Goal: Check status

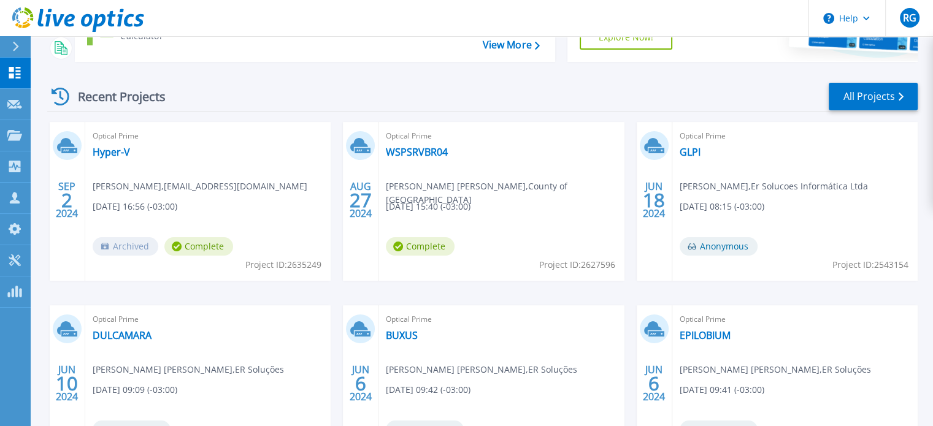
scroll to position [130, 0]
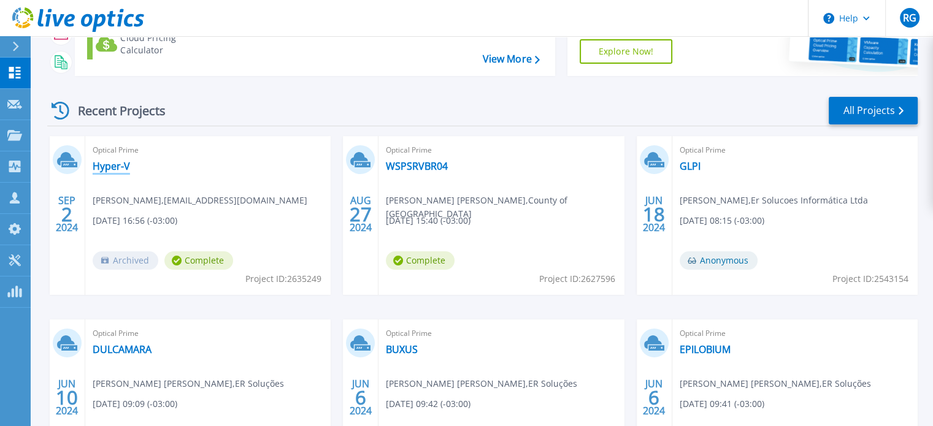
click at [109, 166] on link "Hyper-V" at bounding box center [111, 166] width 37 height 12
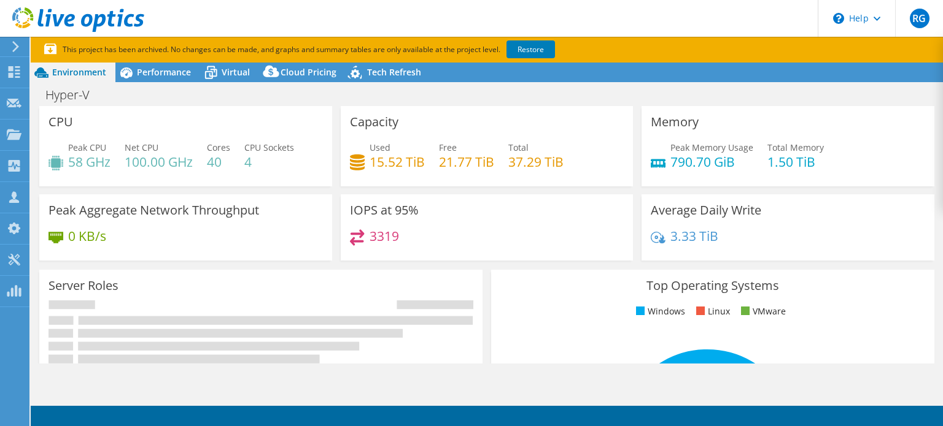
select select "SouthAmerica"
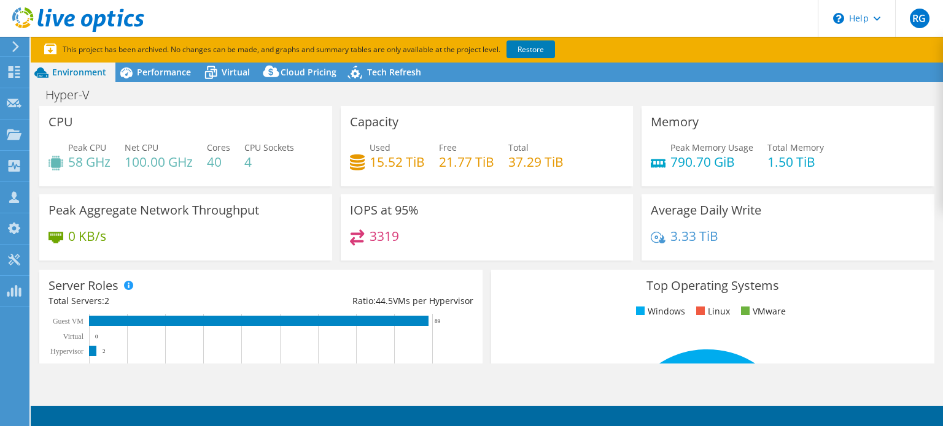
select select "SouthAmerica"
select select "BRL"
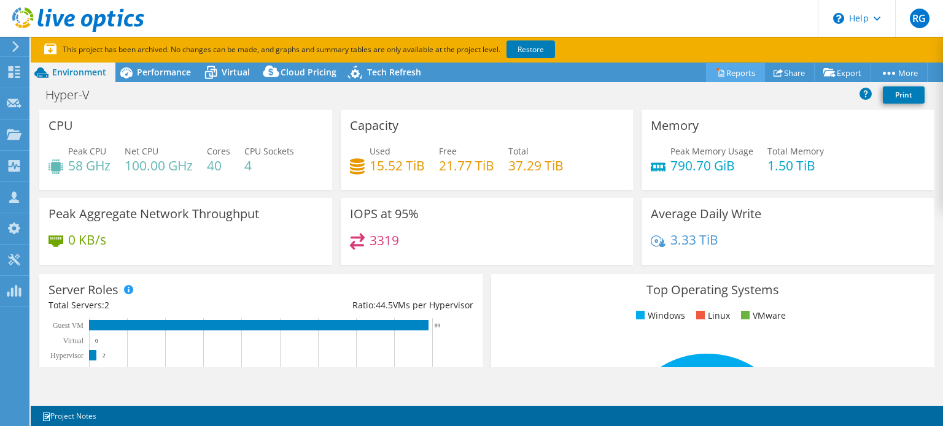
click at [731, 71] on link "Reports" at bounding box center [735, 72] width 59 height 19
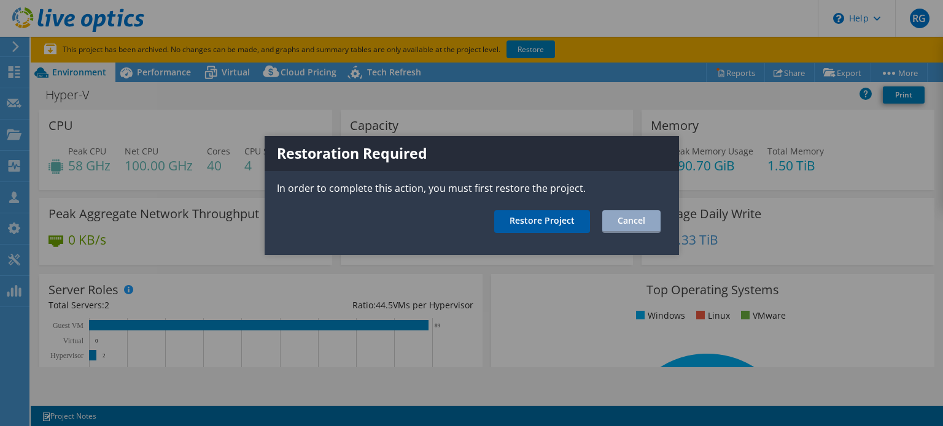
click at [565, 223] on link "Restore Project" at bounding box center [542, 221] width 96 height 23
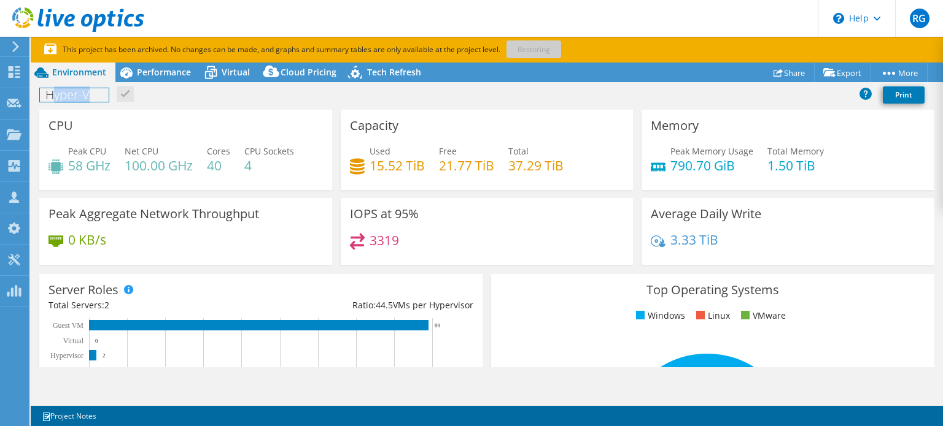
drag, startPoint x: 95, startPoint y: 95, endPoint x: 54, endPoint y: 92, distance: 40.6
click at [54, 92] on h1 "Hyper-V" at bounding box center [74, 95] width 69 height 14
click at [124, 92] on div "Hyper-V Print" at bounding box center [487, 94] width 912 height 23
click at [260, 104] on div "Hyper-V Print" at bounding box center [487, 94] width 912 height 23
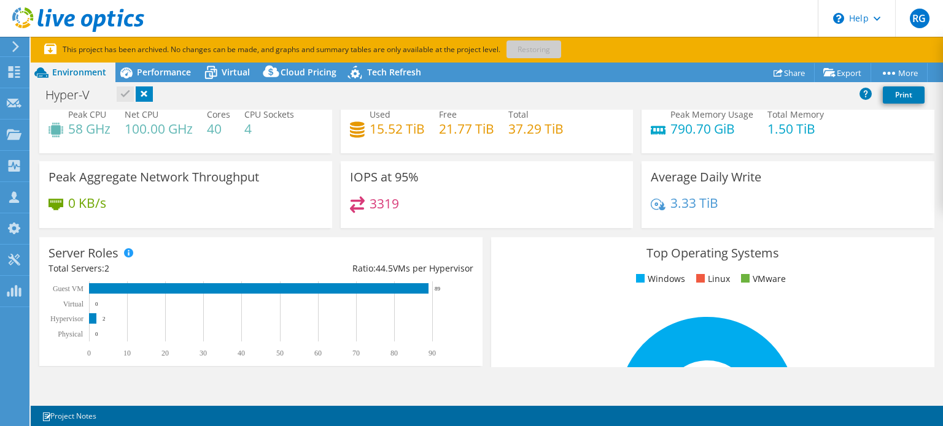
scroll to position [123, 0]
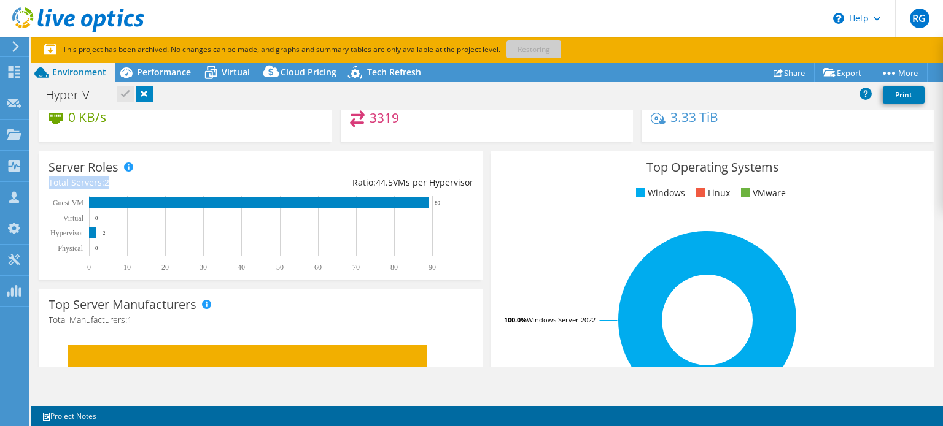
drag, startPoint x: 107, startPoint y: 185, endPoint x: 34, endPoint y: 185, distance: 73.0
click at [35, 185] on div "Server Roles Physical Servers represent bare metal servers that were targets of…" at bounding box center [261, 215] width 452 height 137
click at [141, 173] on div "Server Roles Physical Servers represent bare metal servers that were targets of…" at bounding box center [260, 216] width 443 height 129
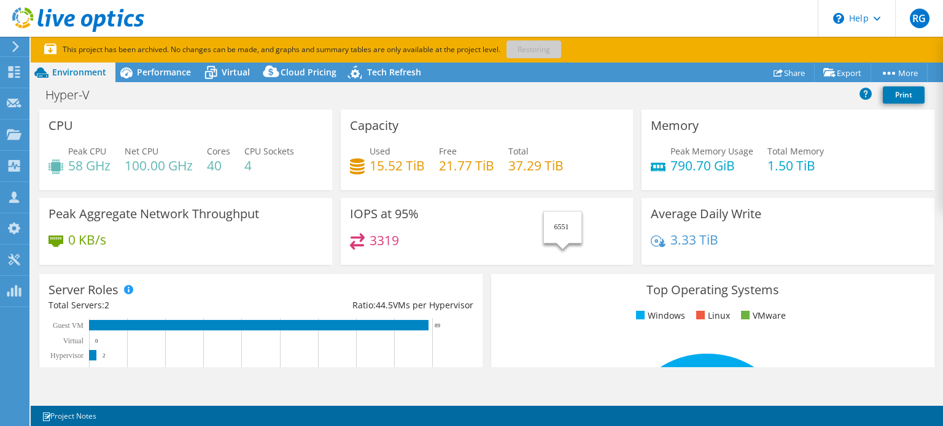
scroll to position [0, 0]
click at [167, 73] on span "Performance" at bounding box center [164, 72] width 54 height 12
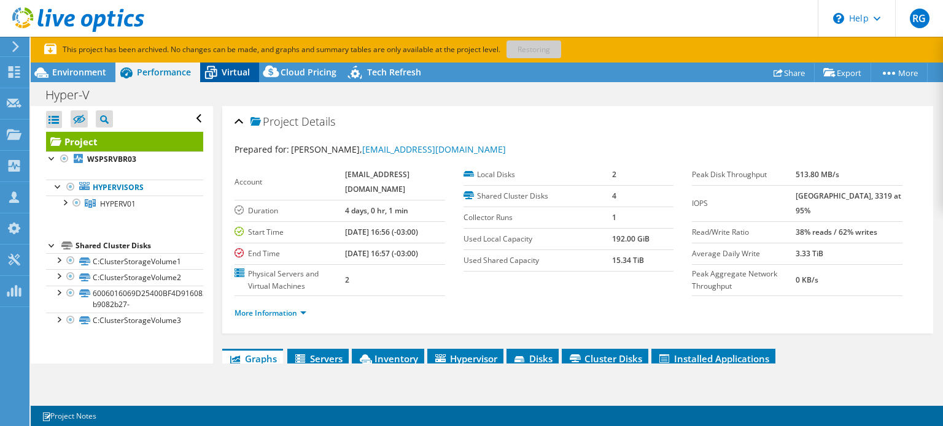
click at [226, 72] on span "Virtual" at bounding box center [236, 72] width 28 height 12
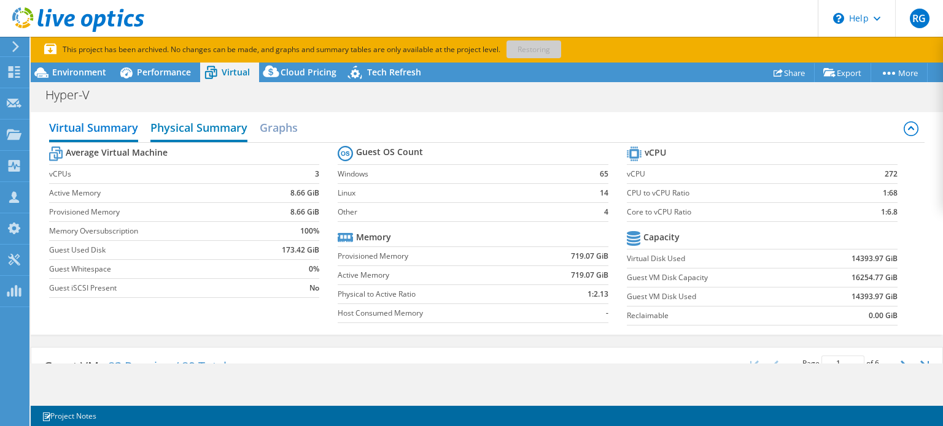
click at [214, 127] on h2 "Physical Summary" at bounding box center [198, 128] width 97 height 27
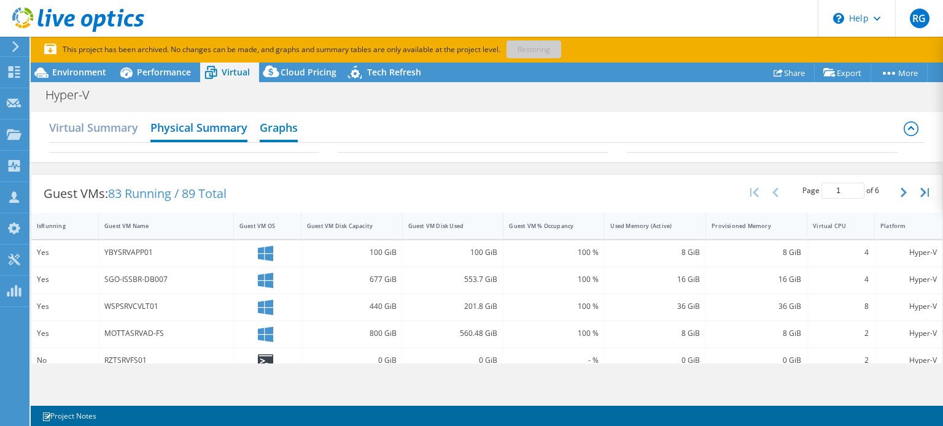
click at [284, 124] on h2 "Graphs" at bounding box center [279, 128] width 38 height 27
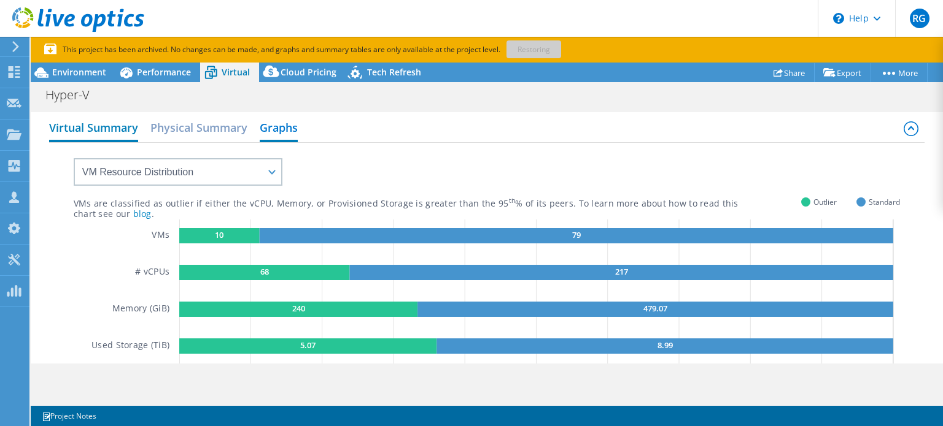
click at [115, 128] on h2 "Virtual Summary" at bounding box center [93, 128] width 89 height 27
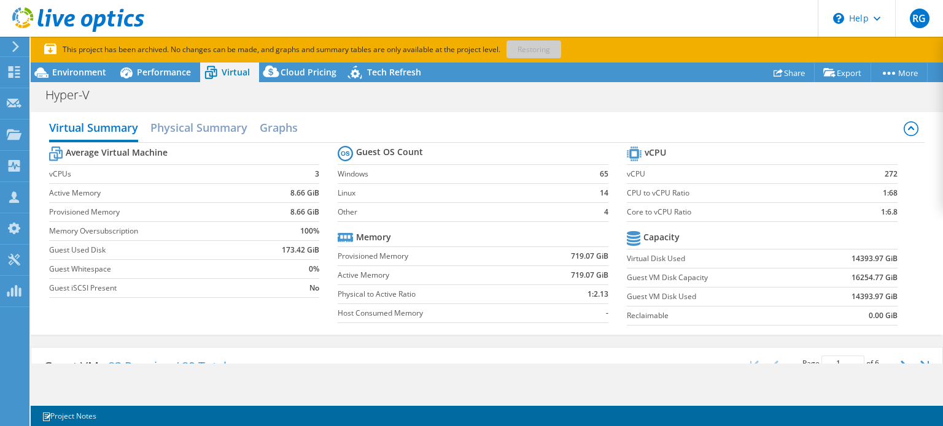
click at [555, 100] on div "Hyper-V Print" at bounding box center [487, 94] width 912 height 23
click at [437, 131] on div "Virtual Summary Physical Summary Graphs" at bounding box center [487, 129] width 876 height 28
click at [446, 98] on div "Hyper-V Print" at bounding box center [487, 94] width 912 height 23
